Goal: Task Accomplishment & Management: Manage account settings

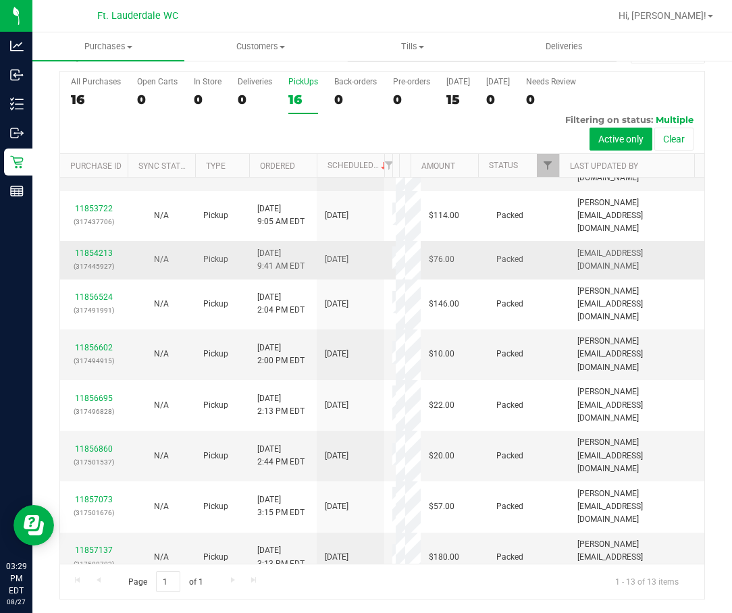
scroll to position [268, 0]
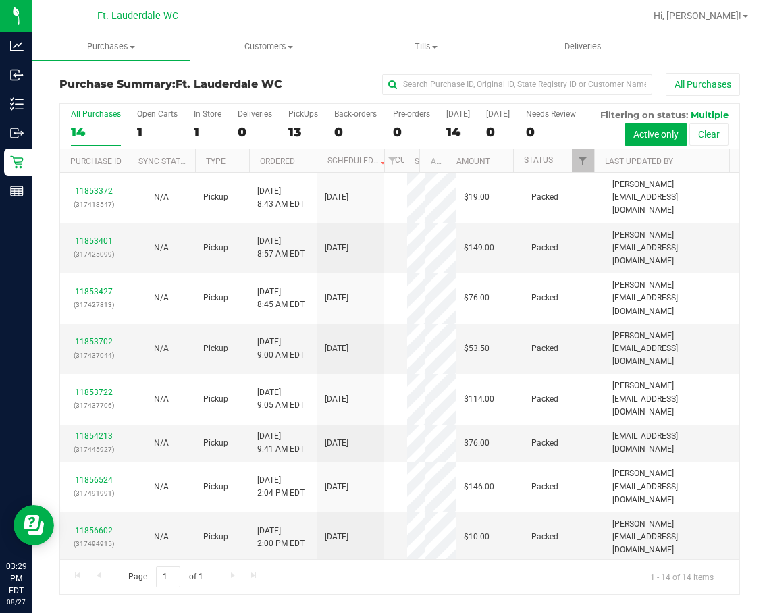
scroll to position [305, 0]
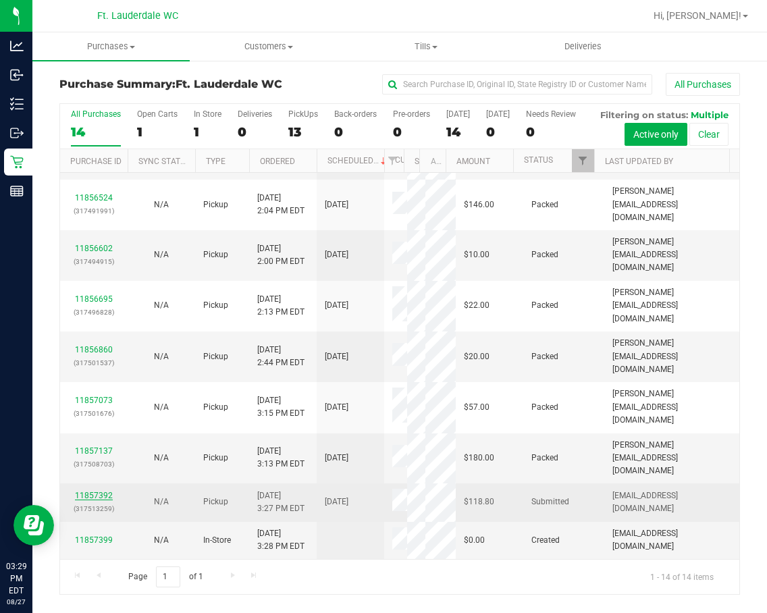
click at [94, 500] on link "11857392" at bounding box center [94, 495] width 38 height 9
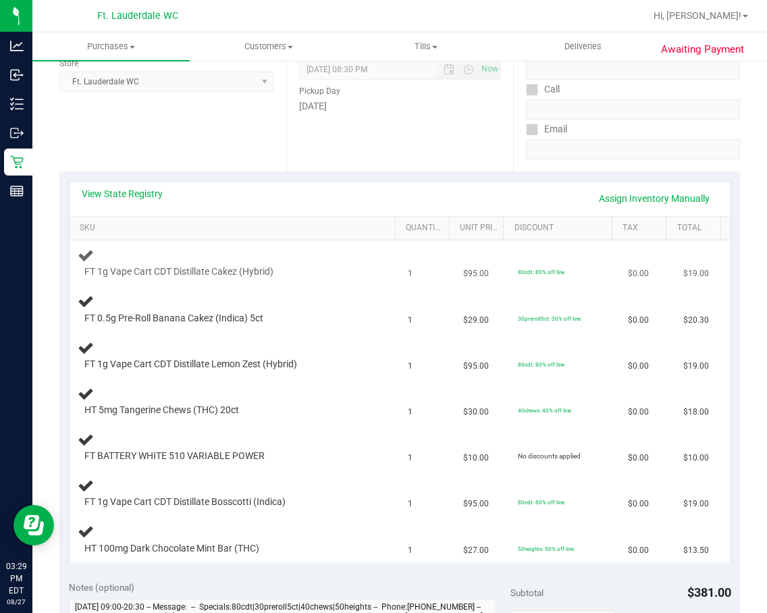
scroll to position [236, 0]
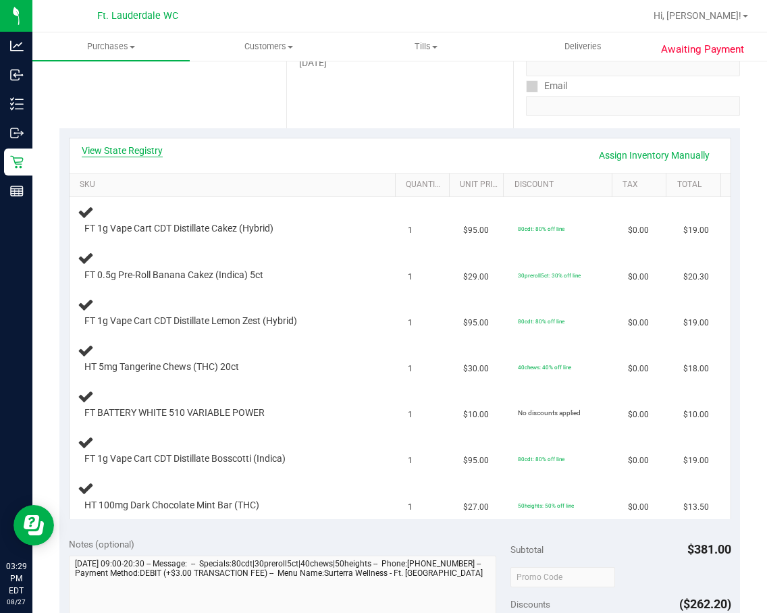
click at [147, 154] on link "View State Registry" at bounding box center [122, 151] width 81 height 14
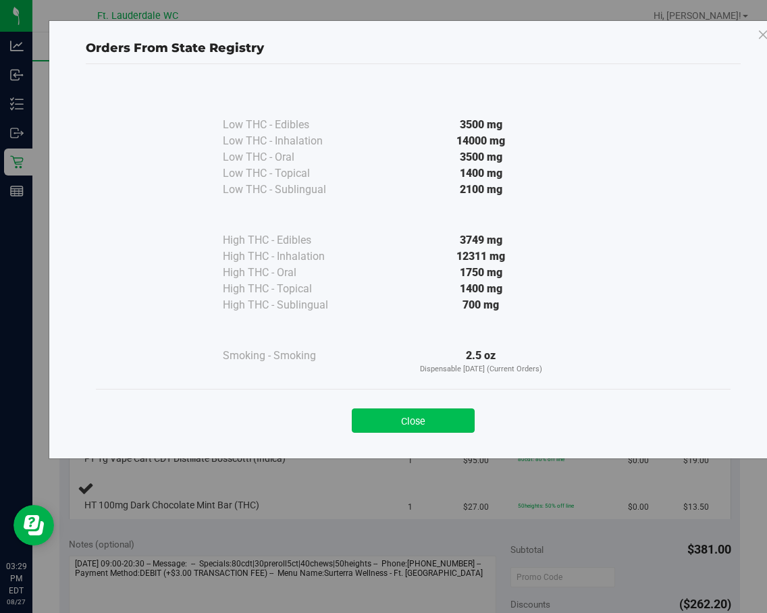
click at [453, 414] on button "Close" at bounding box center [413, 421] width 123 height 24
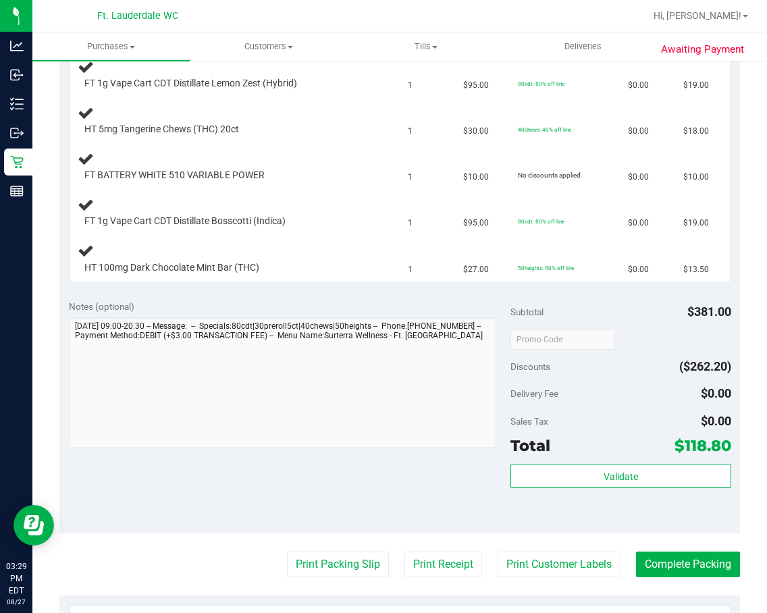
scroll to position [506, 0]
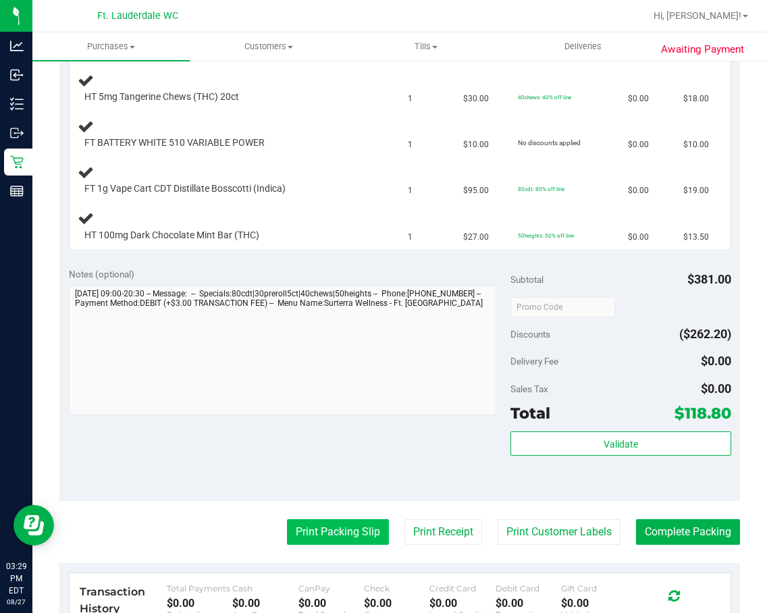
click at [320, 530] on button "Print Packing Slip" at bounding box center [338, 532] width 102 height 26
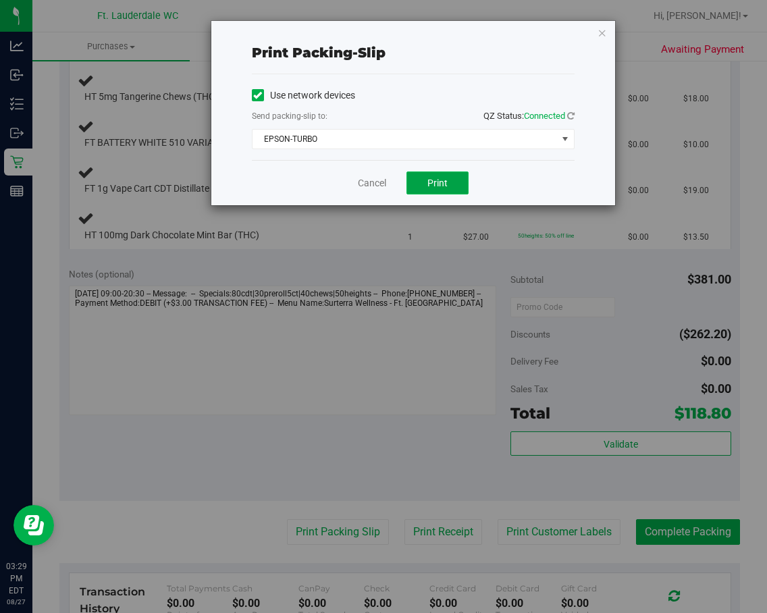
click at [442, 186] on span "Print" at bounding box center [438, 183] width 20 height 11
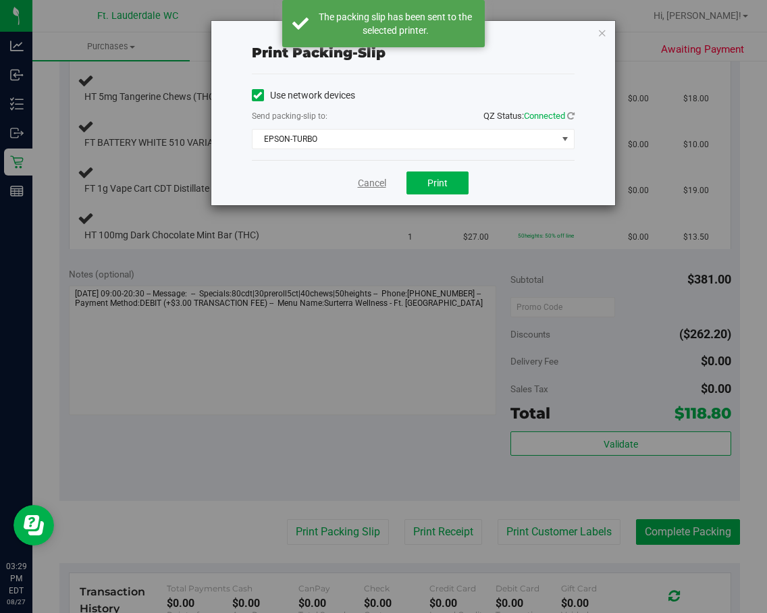
click at [378, 183] on link "Cancel" at bounding box center [372, 183] width 28 height 14
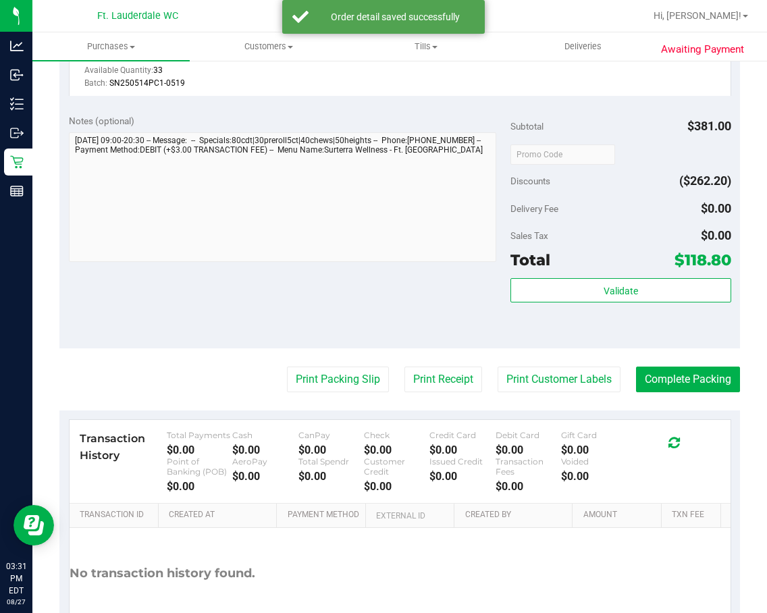
scroll to position [1098, 0]
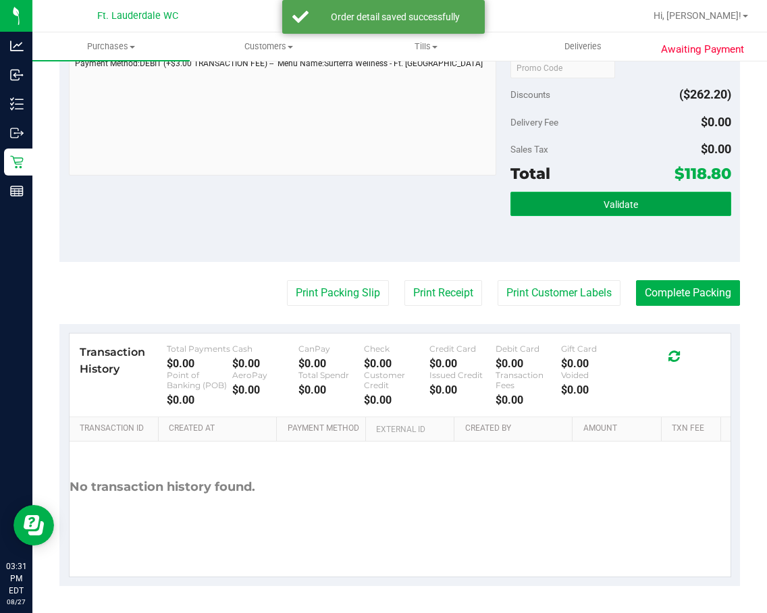
click at [589, 215] on button "Validate" at bounding box center [621, 204] width 221 height 24
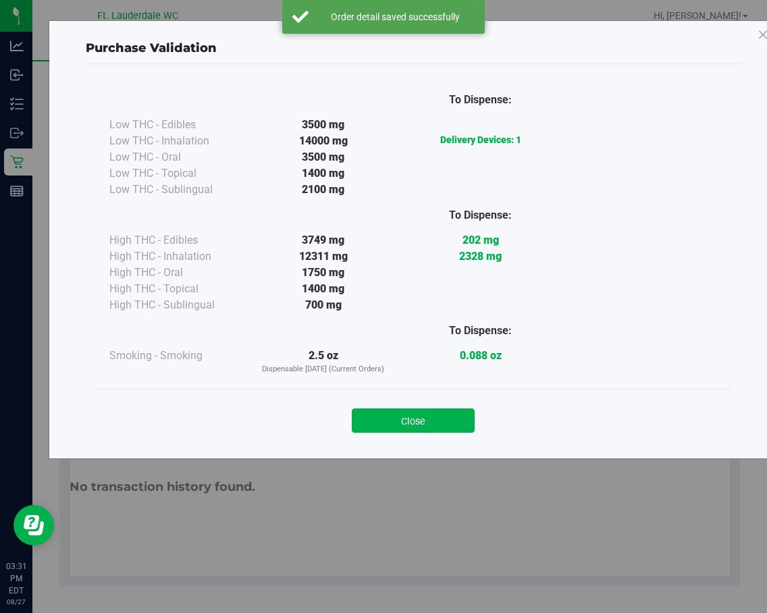
drag, startPoint x: 448, startPoint y: 421, endPoint x: 414, endPoint y: 375, distance: 57.0
click at [447, 421] on button "Close" at bounding box center [413, 421] width 123 height 24
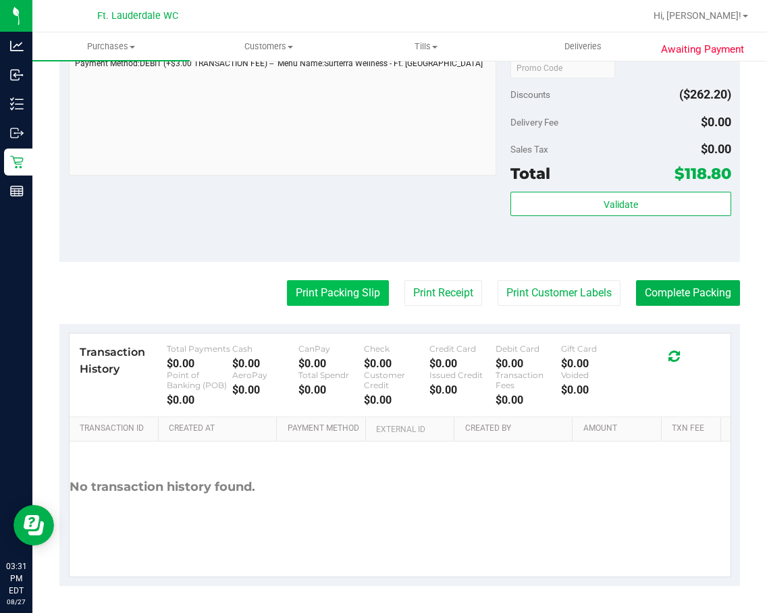
click at [335, 294] on button "Print Packing Slip" at bounding box center [338, 293] width 102 height 26
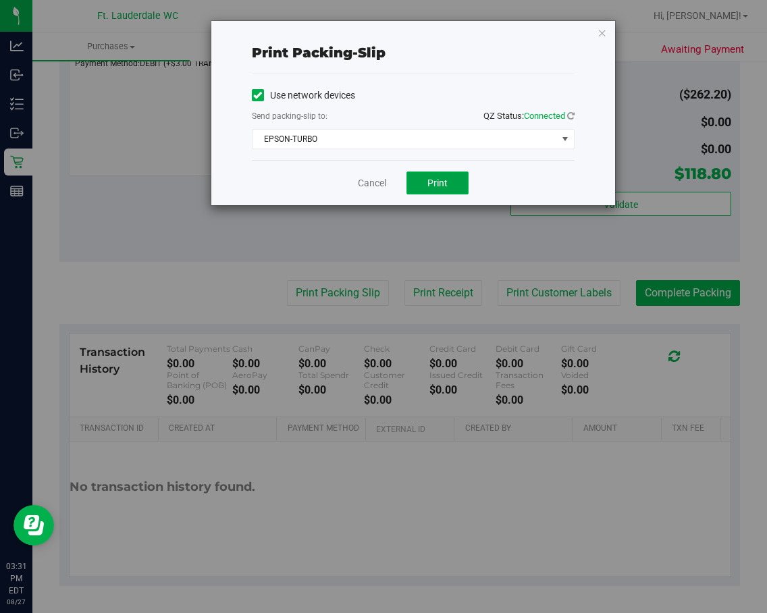
click at [439, 186] on span "Print" at bounding box center [438, 183] width 20 height 11
click at [382, 183] on link "Cancel" at bounding box center [372, 183] width 28 height 14
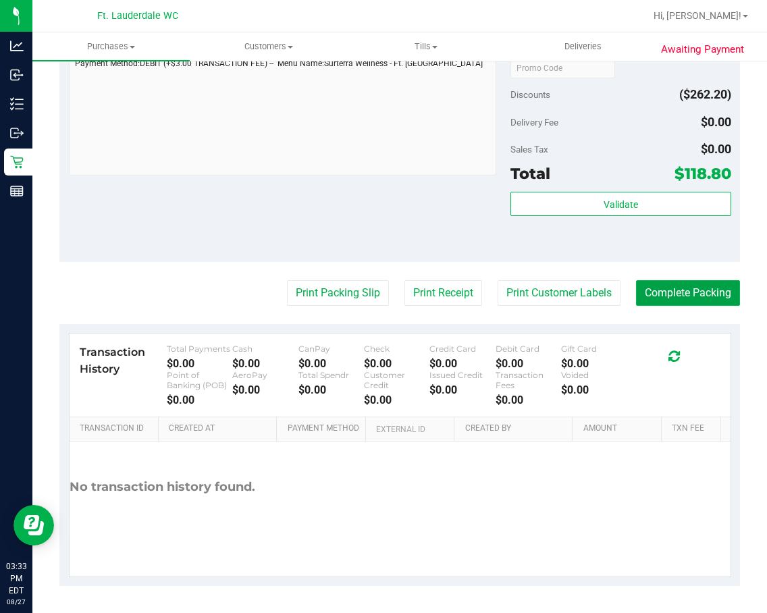
click at [682, 286] on button "Complete Packing" at bounding box center [688, 293] width 104 height 26
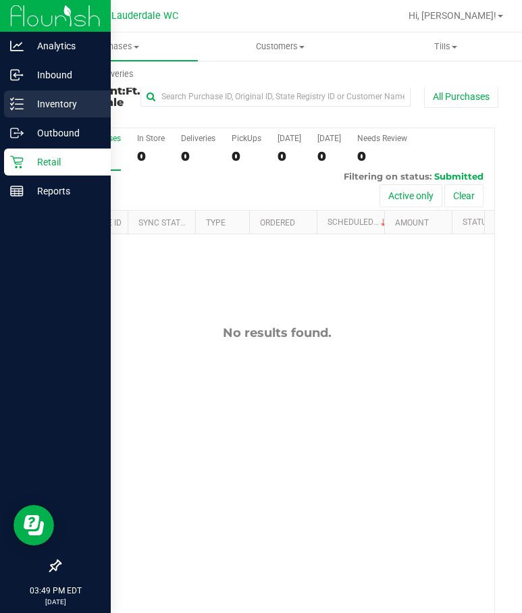
click at [30, 97] on p "Inventory" at bounding box center [64, 104] width 81 height 16
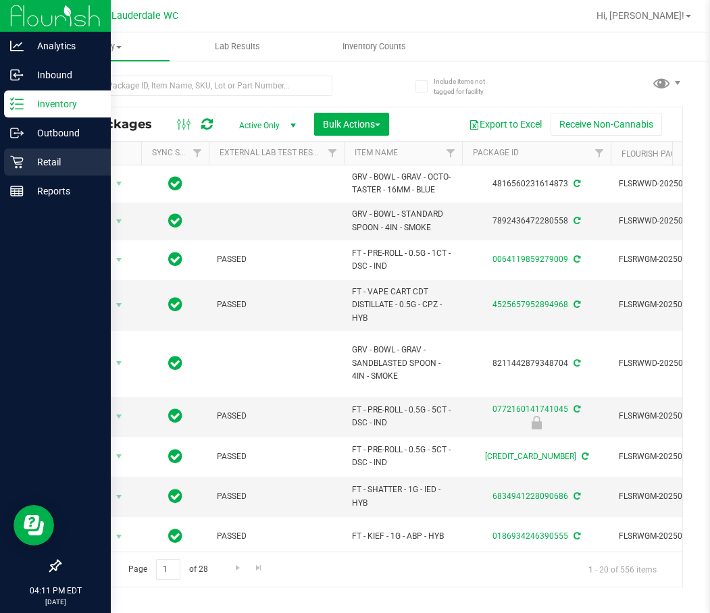
click at [16, 167] on icon at bounding box center [16, 162] width 13 height 13
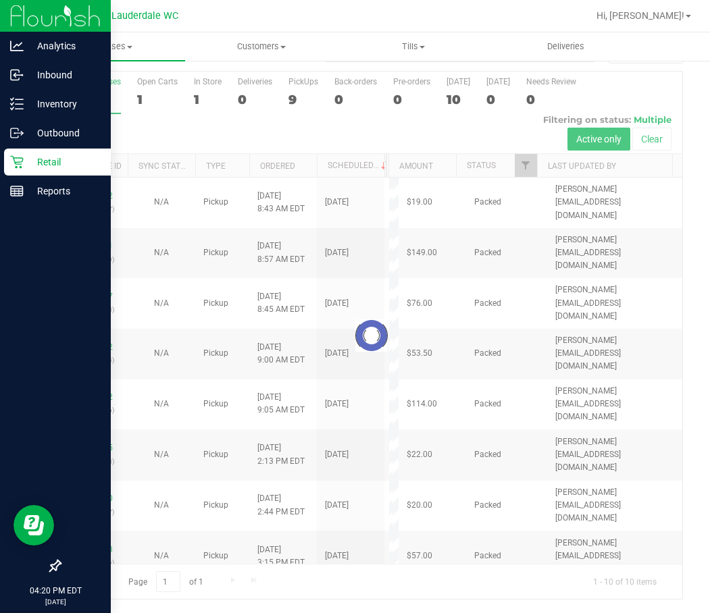
click at [307, 101] on div at bounding box center [371, 335] width 622 height 527
click at [294, 101] on div at bounding box center [371, 335] width 622 height 527
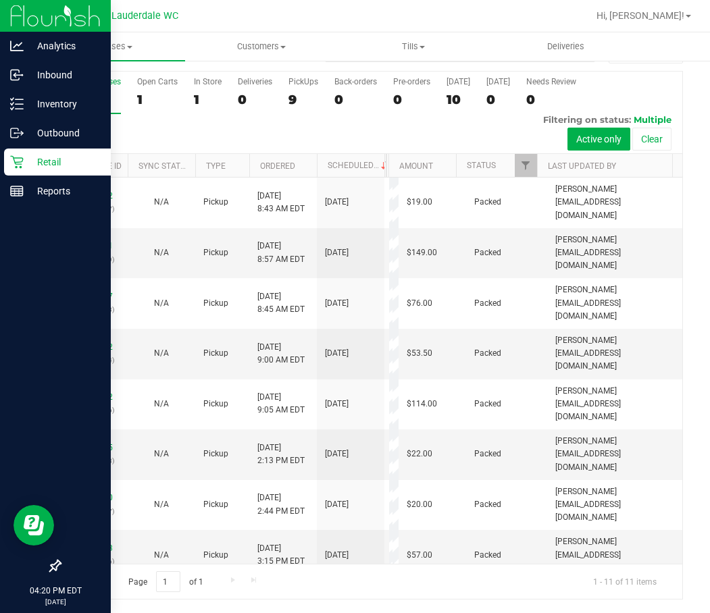
click at [294, 101] on div "9" at bounding box center [303, 100] width 30 height 16
click at [0, 0] on input "PickUps 9" at bounding box center [0, 0] width 0 height 0
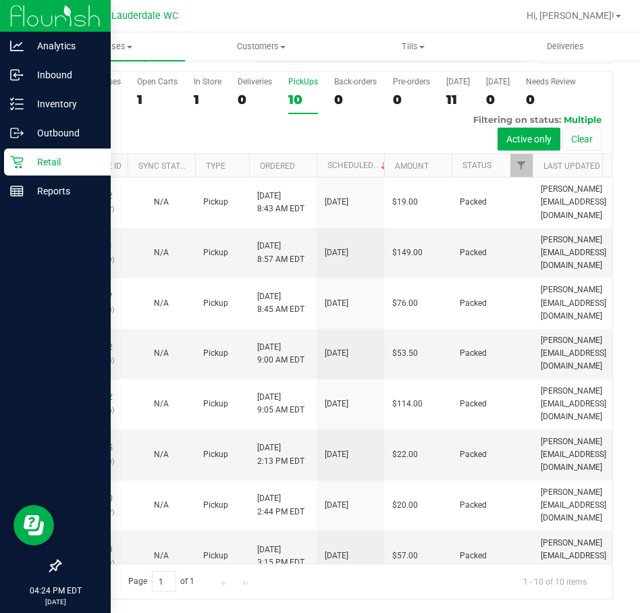
click at [9, 165] on div "Retail" at bounding box center [57, 162] width 107 height 27
